Goal: Download file/media

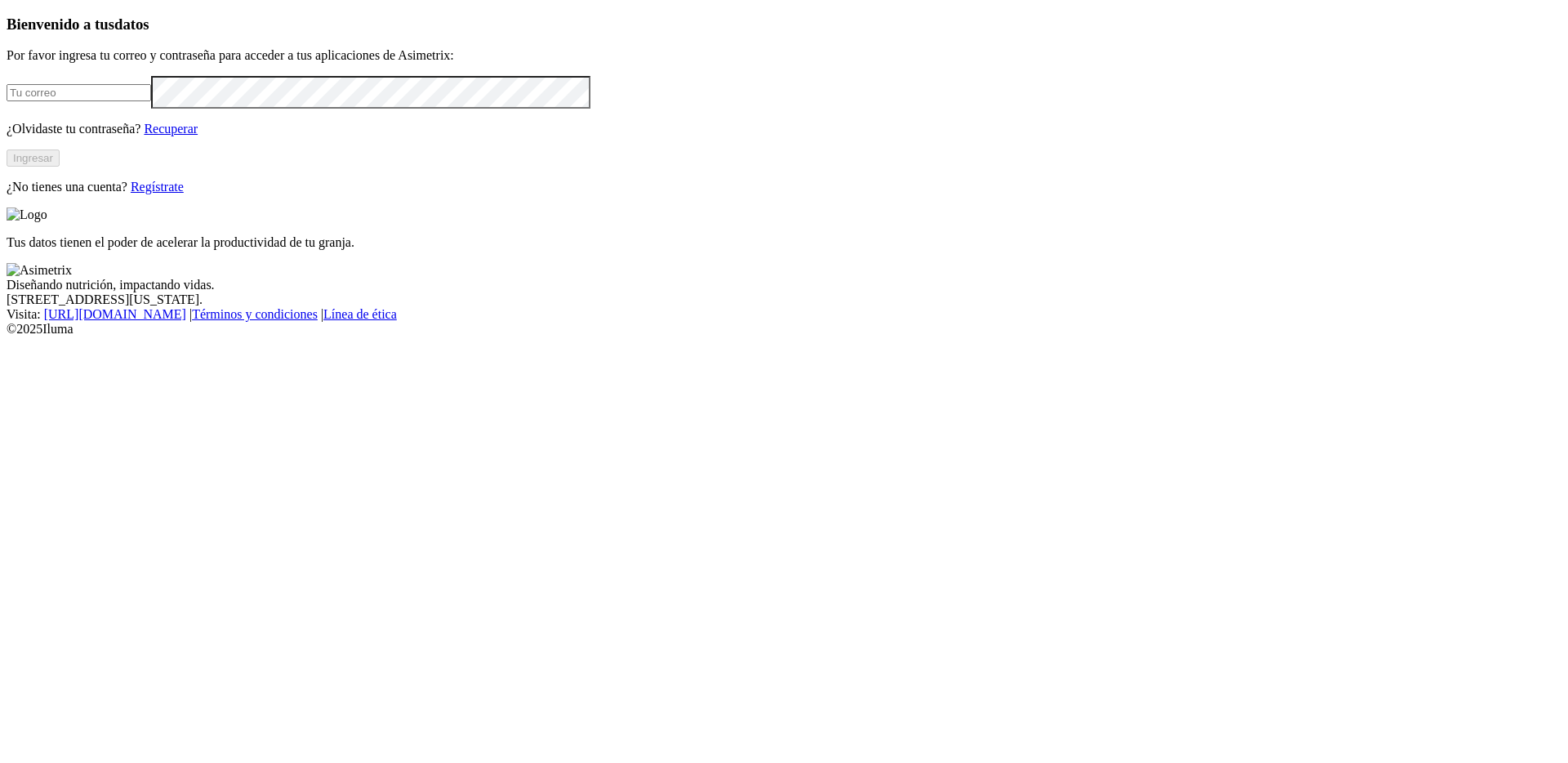
type input "[PERSON_NAME][EMAIL_ADDRESS][PERSON_NAME][DOMAIN_NAME]"
click at [59, 167] on button "Ingresar" at bounding box center [32, 158] width 53 height 17
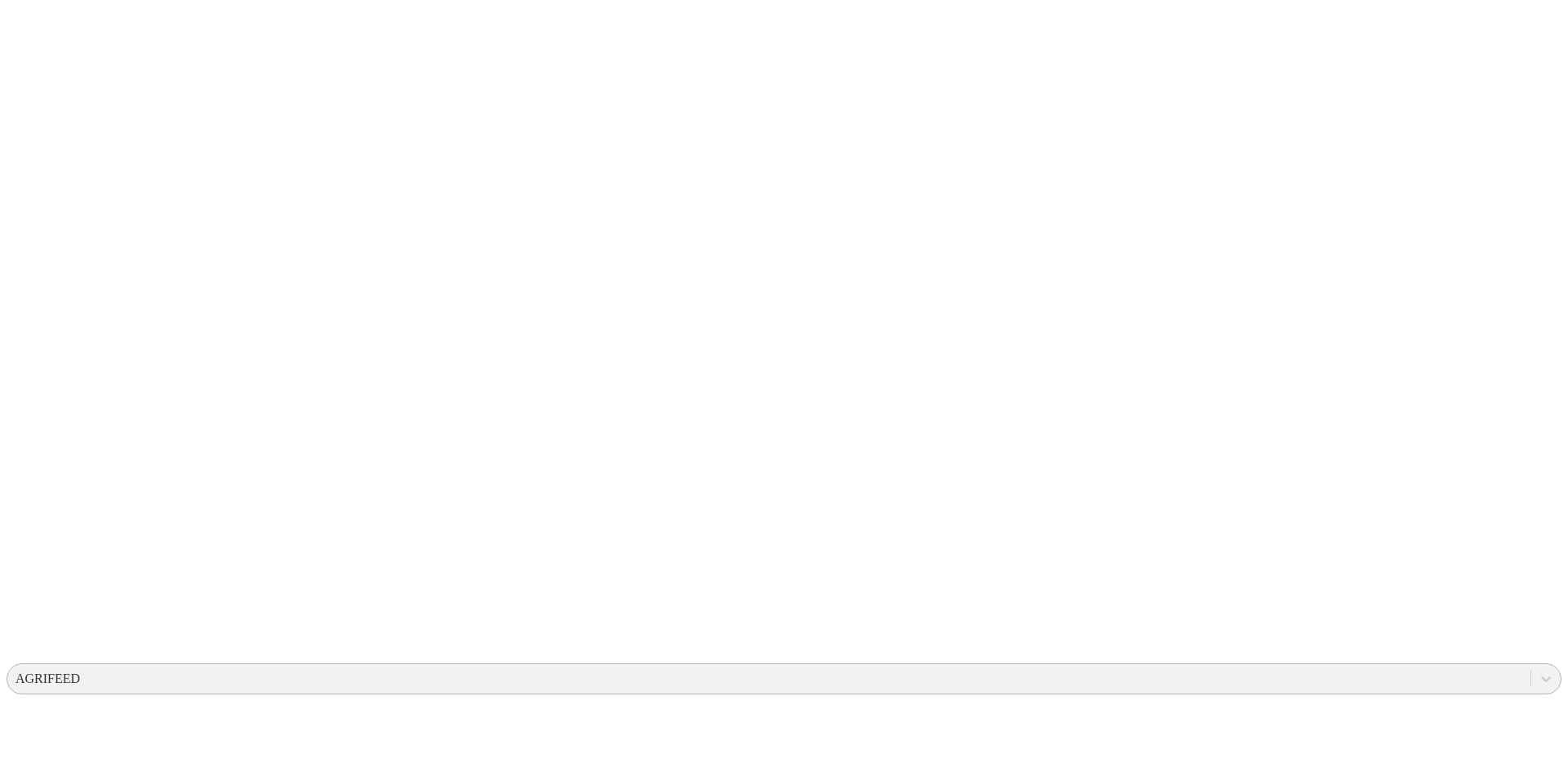
click at [80, 672] on div "AGRIFEED" at bounding box center [48, 679] width 65 height 14
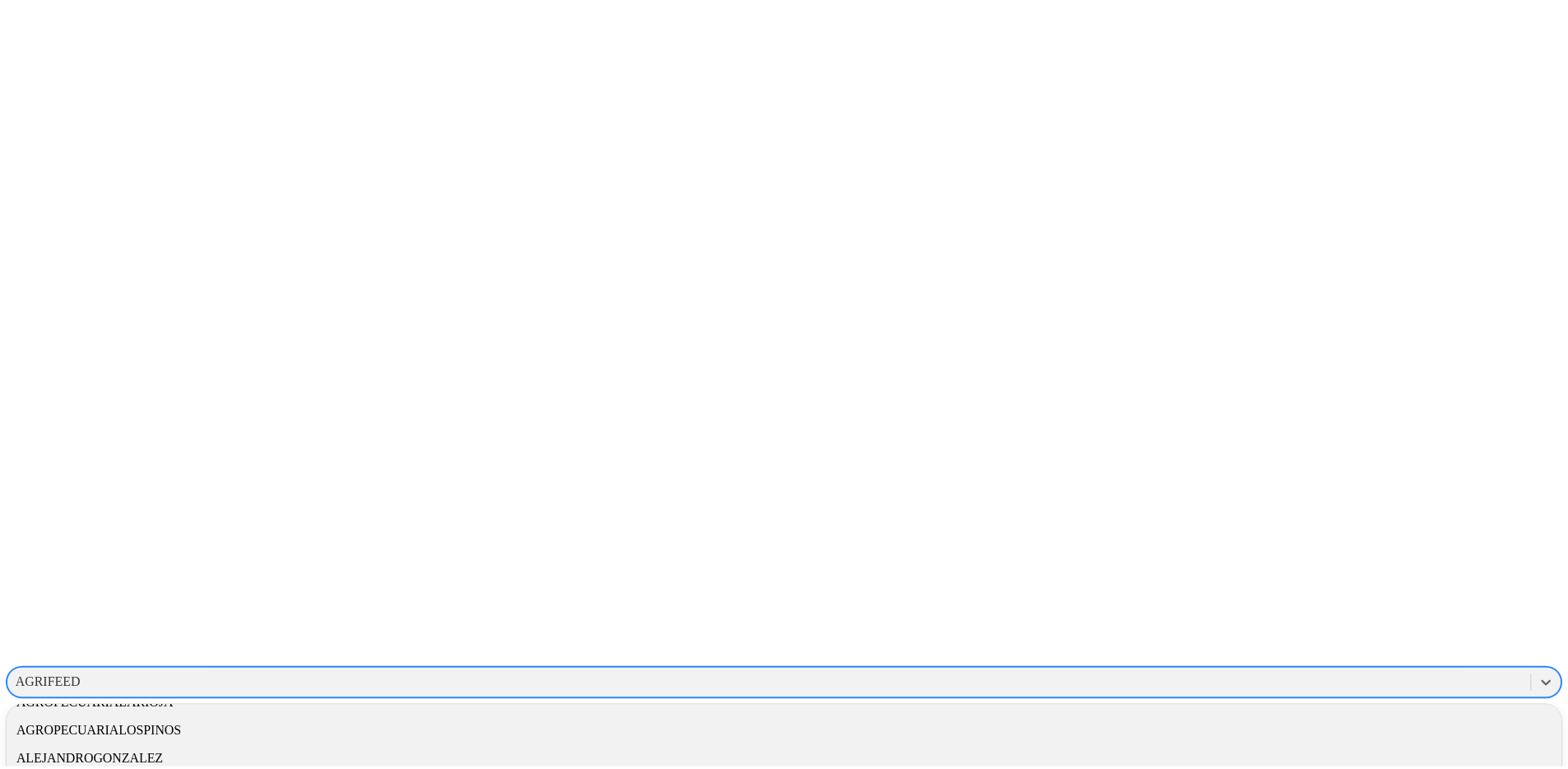
scroll to position [322, 0]
